Goal: Download file/media

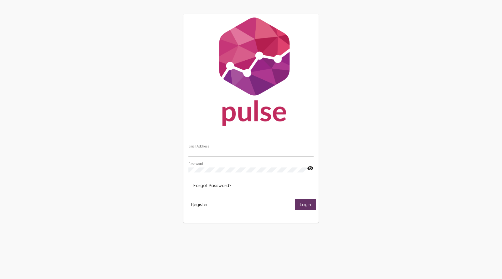
type input "[EMAIL_ADDRESS][DOMAIN_NAME]"
click at [309, 206] on span "Login" at bounding box center [305, 205] width 11 height 6
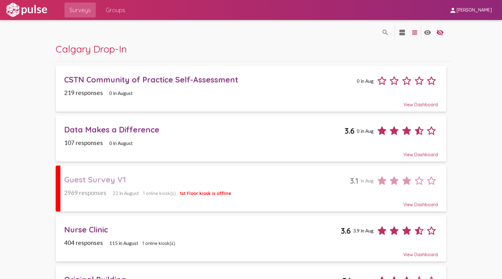
click at [94, 179] on div "Guest Survey V1" at bounding box center [207, 180] width 286 height 10
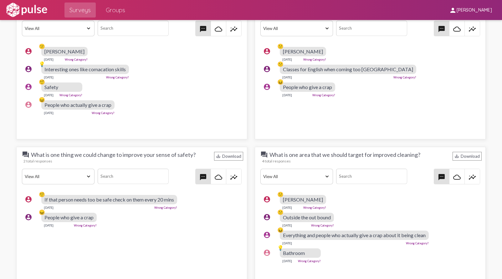
scroll to position [661, 0]
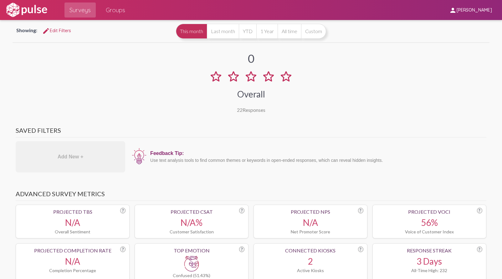
scroll to position [0, 0]
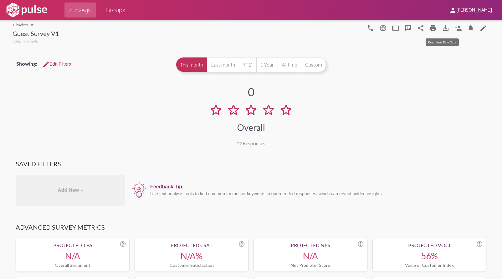
click at [442, 29] on mat-icon "save_alt" at bounding box center [446, 28] width 8 height 8
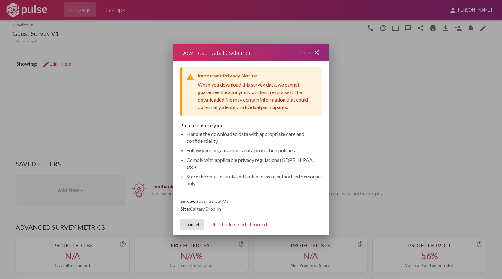
click at [257, 222] on span "download I Understand - Proceed" at bounding box center [238, 225] width 55 height 6
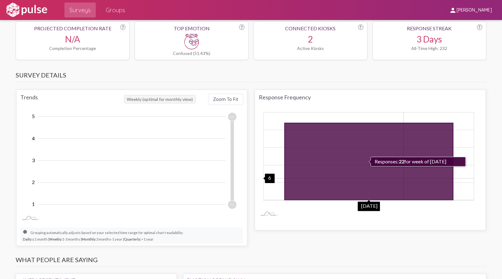
scroll to position [441, 0]
